Goal: Task Accomplishment & Management: Use online tool/utility

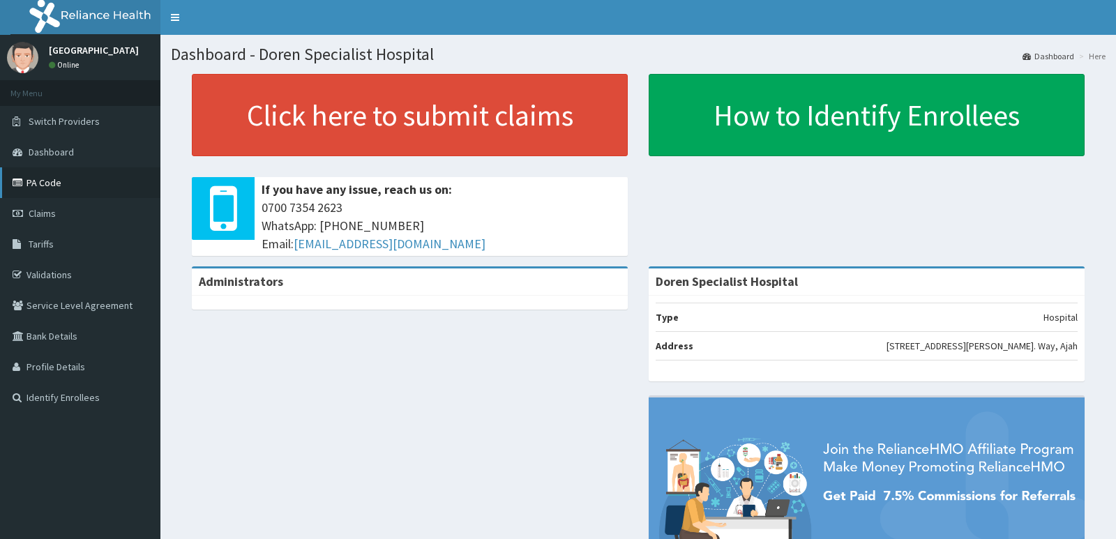
click at [52, 186] on link "PA Code" at bounding box center [80, 182] width 160 height 31
click at [45, 188] on link "PA Code" at bounding box center [80, 182] width 160 height 31
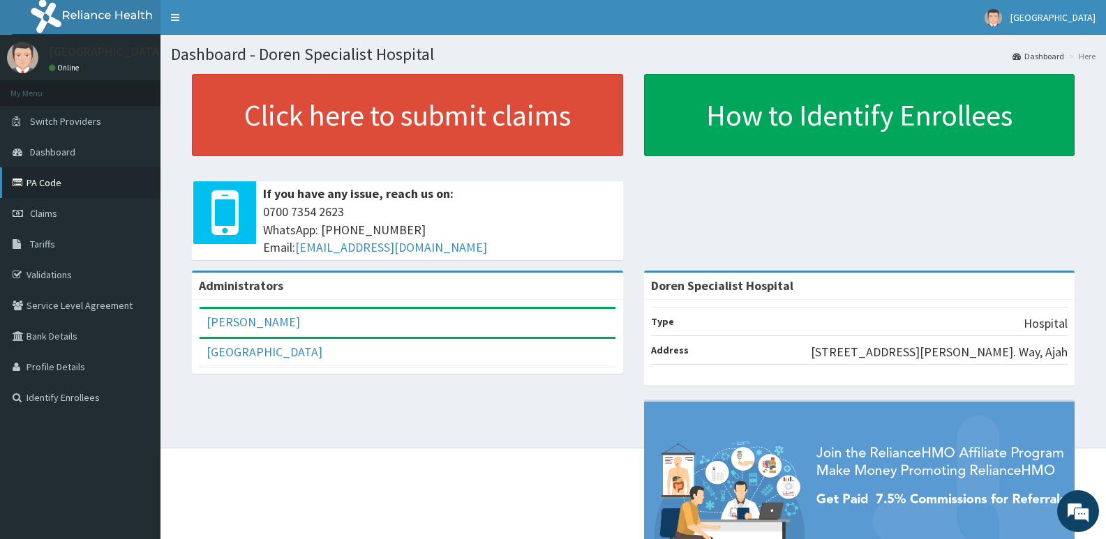
click at [46, 188] on link "PA Code" at bounding box center [80, 182] width 160 height 31
click at [68, 192] on link "PA Code" at bounding box center [80, 182] width 160 height 31
click at [52, 186] on link "PA Code" at bounding box center [80, 182] width 160 height 31
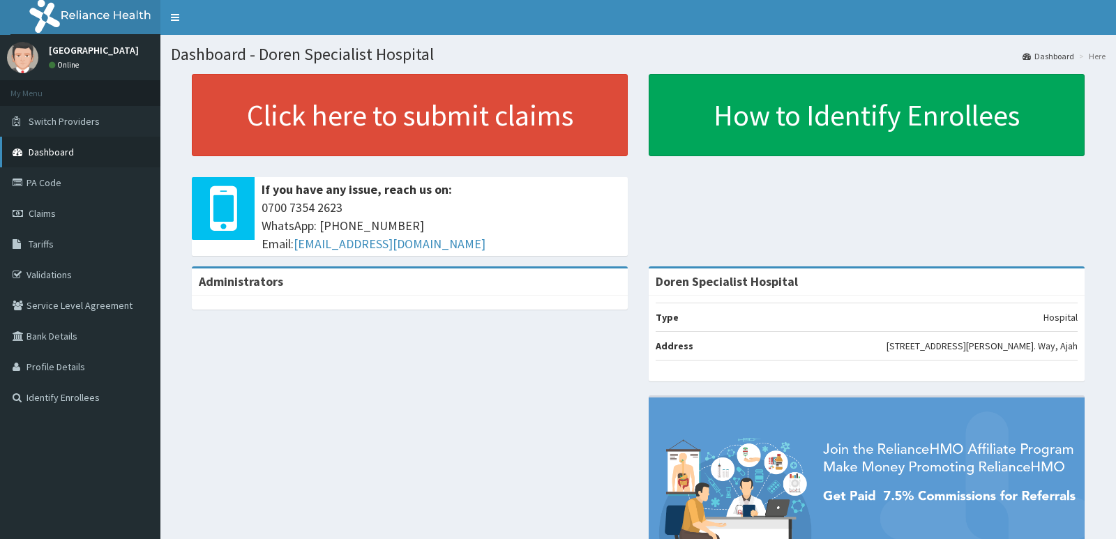
click at [69, 156] on span "Dashboard" at bounding box center [51, 152] width 45 height 13
click at [72, 153] on span "Dashboard" at bounding box center [51, 152] width 45 height 13
click at [68, 268] on link "Validations" at bounding box center [80, 274] width 160 height 31
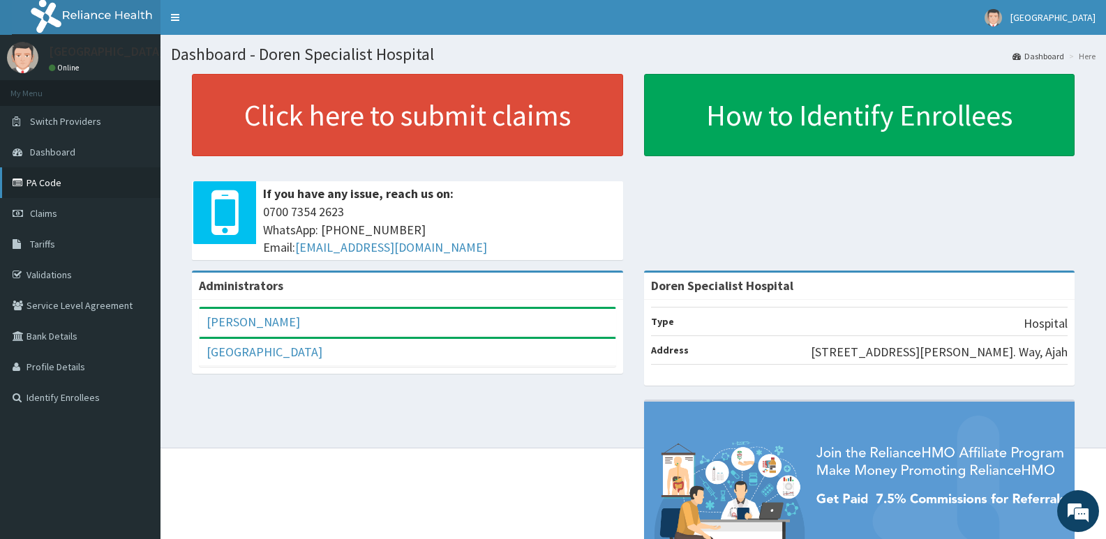
click at [57, 184] on link "PA Code" at bounding box center [80, 182] width 160 height 31
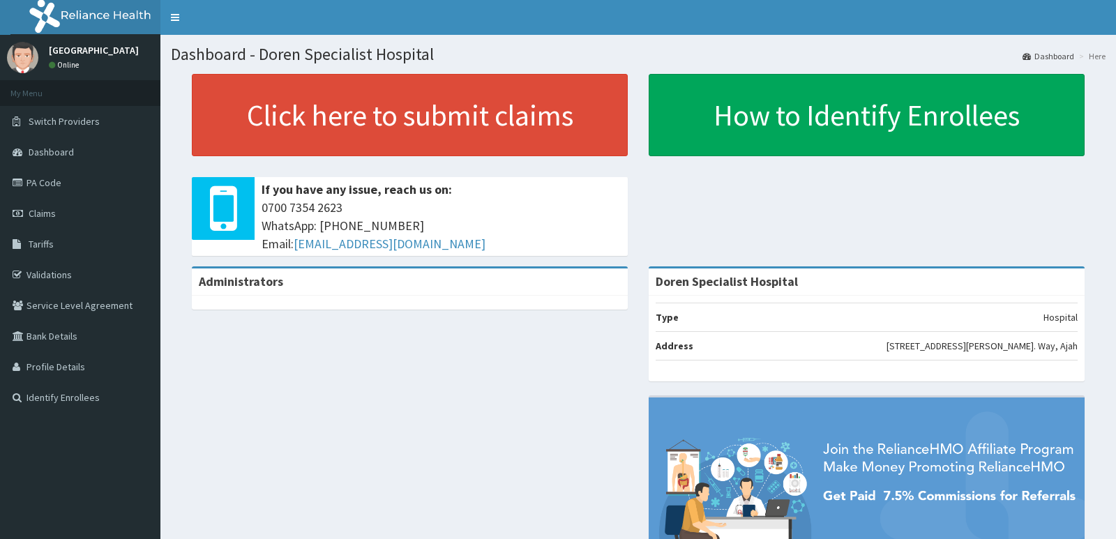
click at [33, 176] on link "PA Code" at bounding box center [80, 182] width 160 height 31
click at [29, 181] on link "PA Code" at bounding box center [80, 182] width 160 height 31
click at [33, 183] on link "PA Code" at bounding box center [80, 182] width 160 height 31
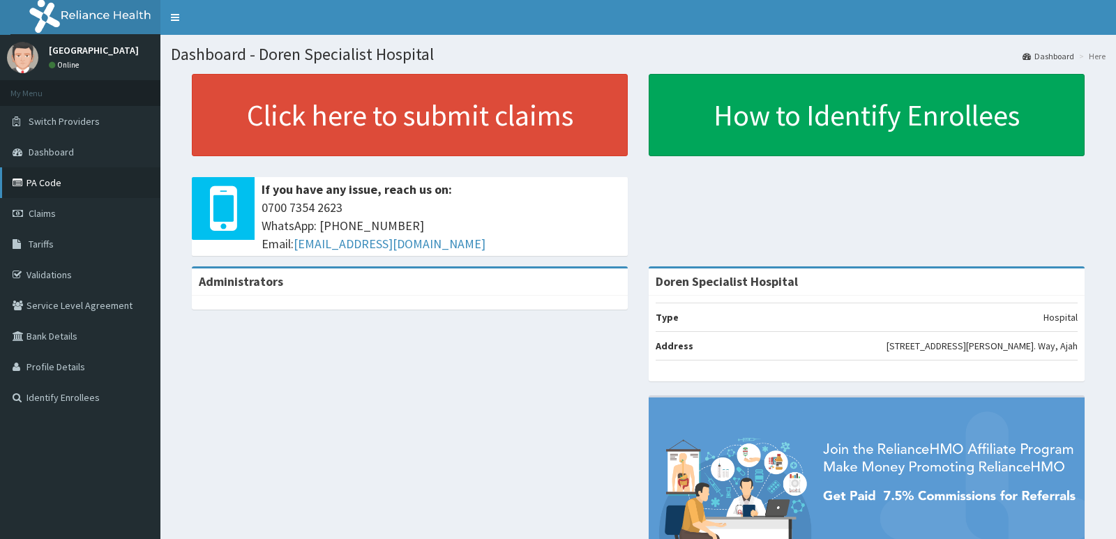
click at [33, 183] on link "PA Code" at bounding box center [80, 182] width 160 height 31
click at [42, 183] on link "PA Code" at bounding box center [80, 182] width 160 height 31
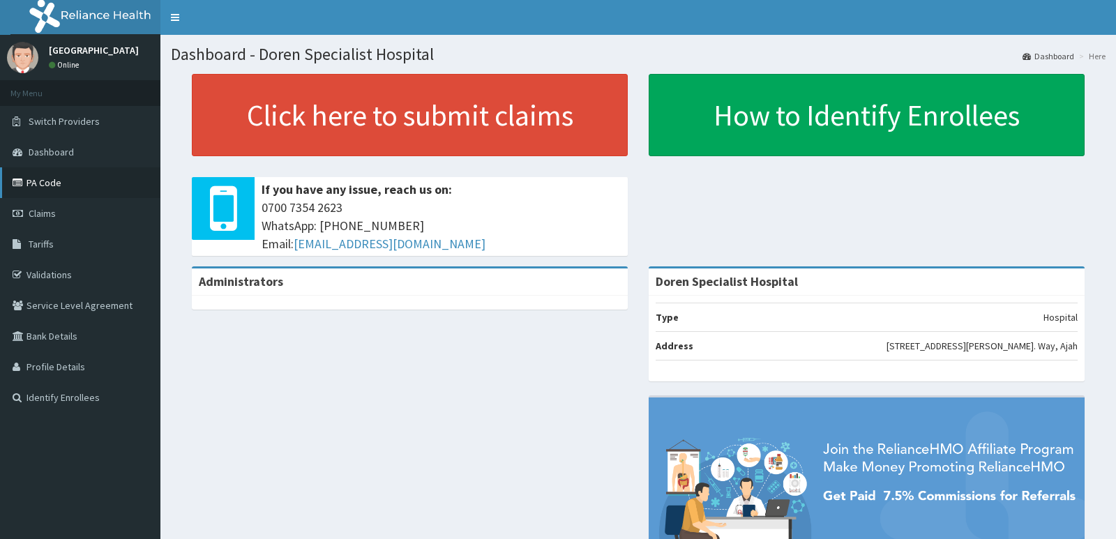
click at [63, 186] on link "PA Code" at bounding box center [80, 182] width 160 height 31
click at [61, 190] on link "PA Code" at bounding box center [80, 182] width 160 height 31
click at [47, 186] on link "PA Code" at bounding box center [80, 182] width 160 height 31
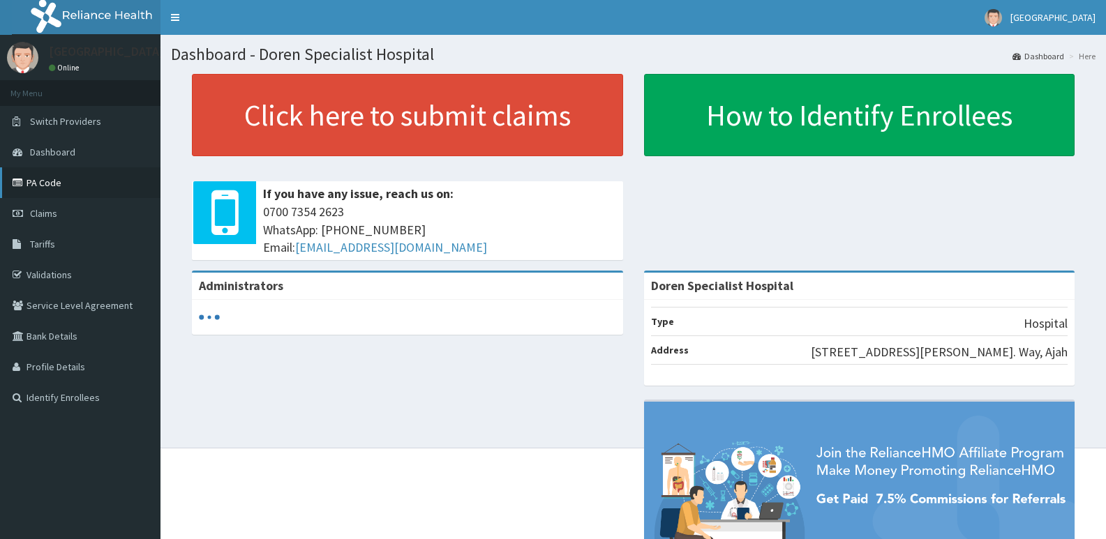
click at [68, 185] on link "PA Code" at bounding box center [80, 182] width 160 height 31
